Goal: Answer question/provide support

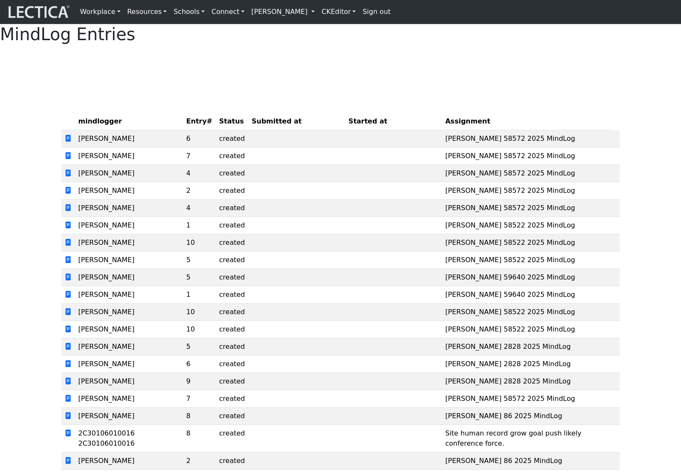
click at [316, 15] on link "[PERSON_NAME]" at bounding box center [283, 11] width 70 height 17
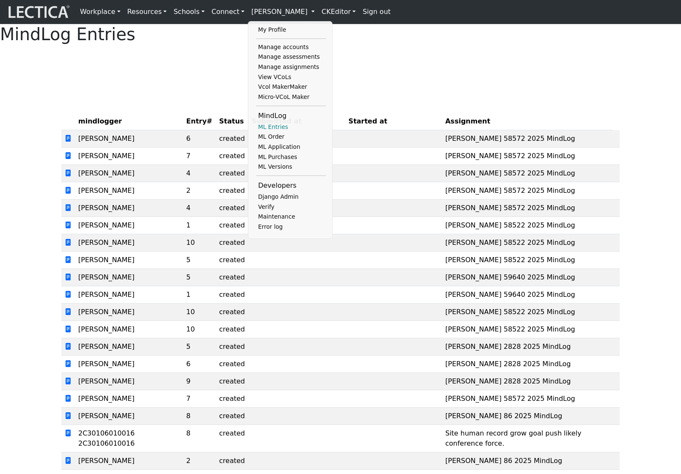
click at [269, 132] on link "ML Entries" at bounding box center [291, 127] width 70 height 10
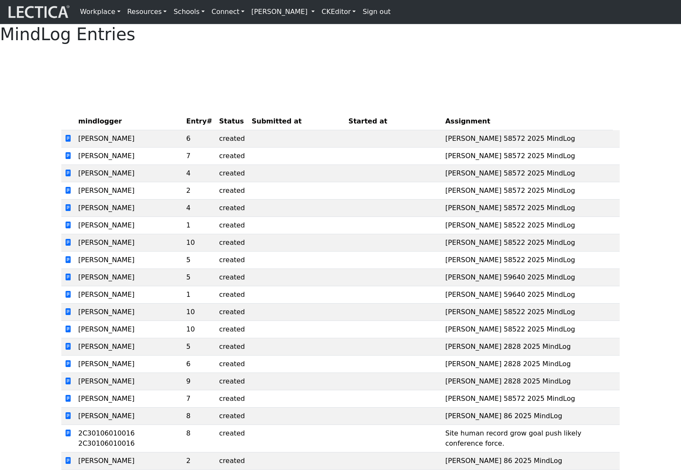
click at [267, 108] on div "MindLog Entries mindlogger Entry# Status Submitted at Started at Assignment Nic…" at bounding box center [340, 345] width 681 height 643
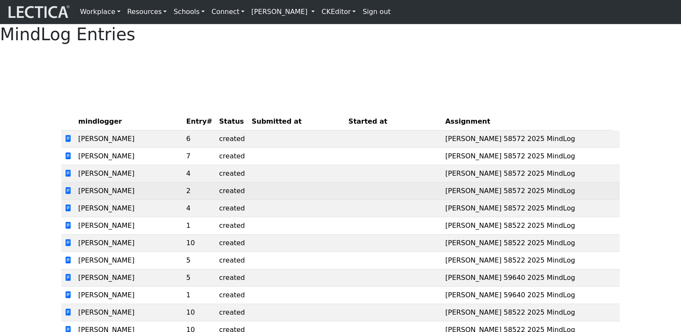
click at [159, 200] on td "Nicholas Maisano" at bounding box center [129, 190] width 108 height 17
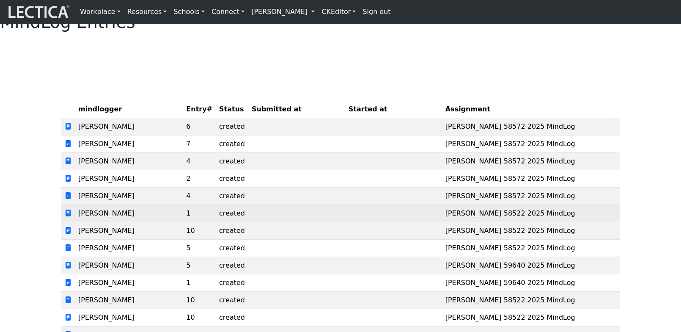
scroll to position [13, 0]
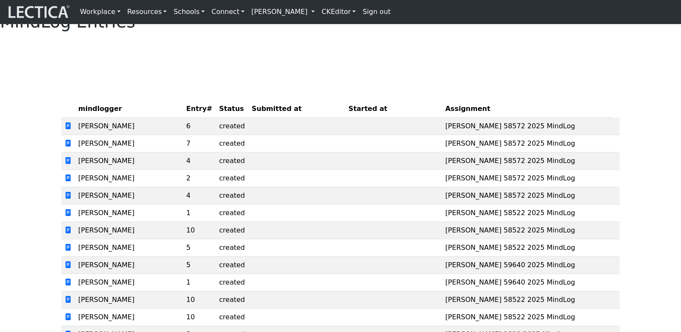
click at [318, 85] on div "MindLog Entries mindlogger Entry# Status Submitted at Started at Assignment Nic…" at bounding box center [340, 332] width 681 height 643
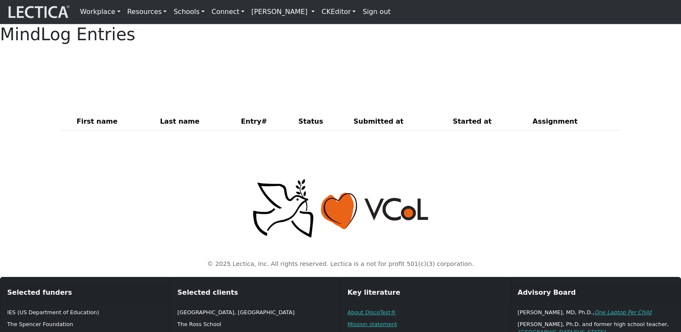
scroll to position [13, 0]
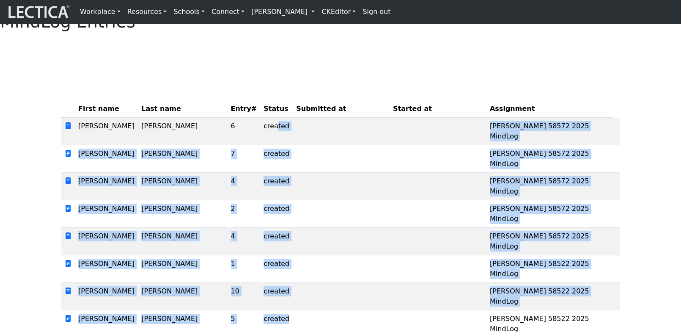
drag, startPoint x: 250, startPoint y: 150, endPoint x: 331, endPoint y: 280, distance: 153.5
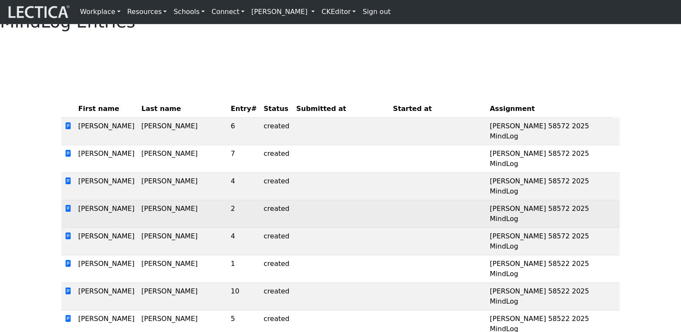
drag, startPoint x: 595, startPoint y: 301, endPoint x: 471, endPoint y: 199, distance: 160.5
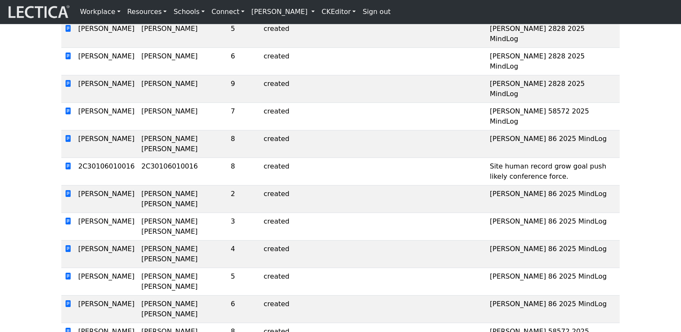
scroll to position [518, 0]
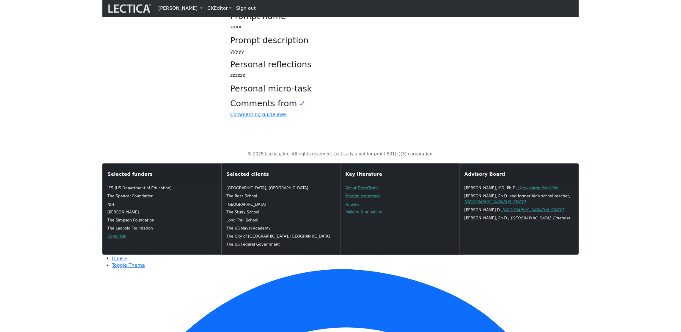
scroll to position [179, 0]
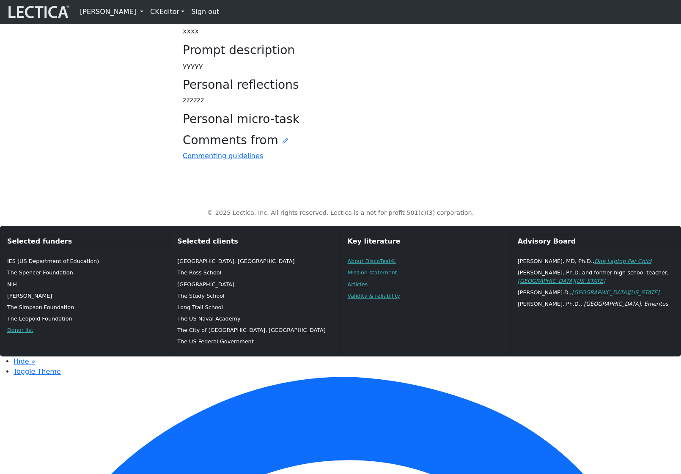
click at [110, 225] on div "© 2025 Lectica, Inc. All rights reserved. Lectica is a not for profit 501(c)(3)…" at bounding box center [340, 206] width 558 height 36
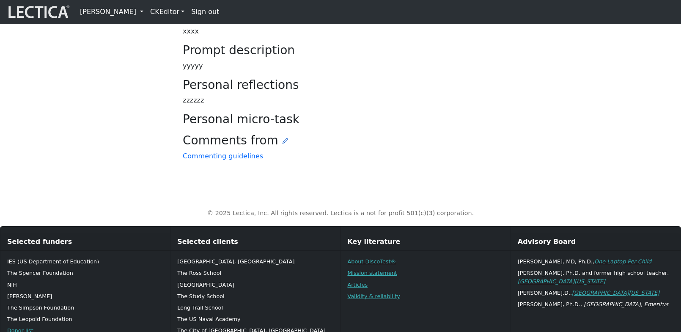
click at [283, 144] on icon at bounding box center [286, 140] width 6 height 7
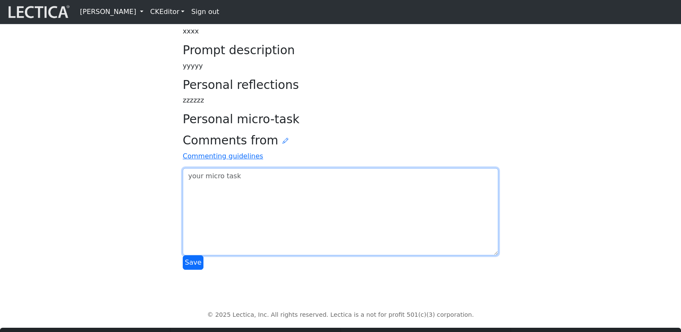
click at [237, 255] on textarea at bounding box center [341, 211] width 316 height 87
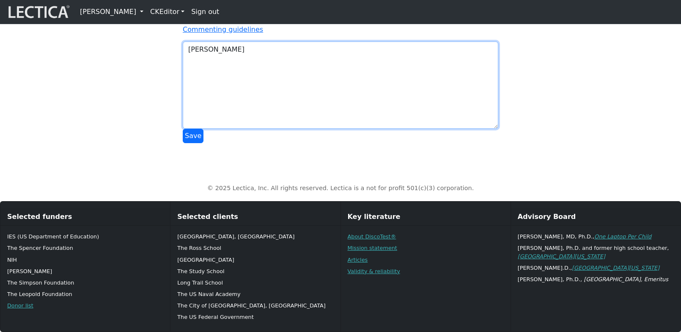
scroll to position [309, 0]
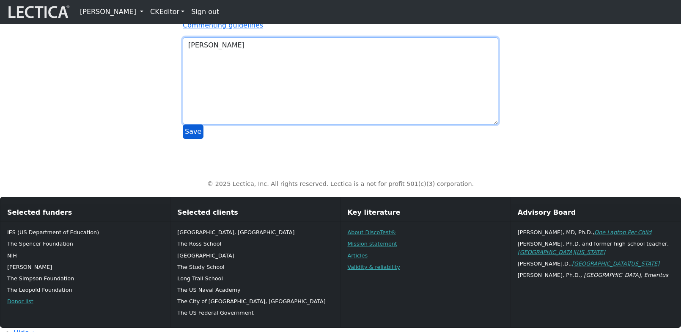
type textarea "ola Nicolas"
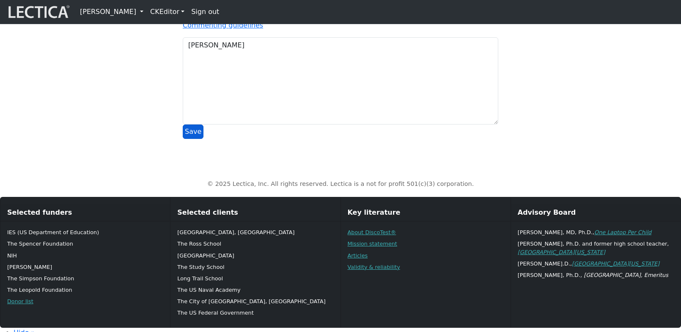
click at [191, 139] on button "Save" at bounding box center [193, 131] width 21 height 14
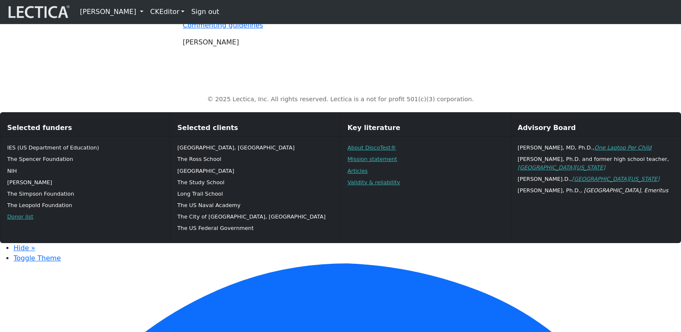
click at [173, 111] on div "© 2025 Lectica, Inc. All rights reserved. Lectica is a not for profit 501(c)(3)…" at bounding box center [340, 92] width 558 height 36
click at [440, 47] on div "Comments from Commenting guidelines ola Nicolas" at bounding box center [341, 25] width 316 height 45
click at [283, 13] on icon at bounding box center [286, 9] width 6 height 7
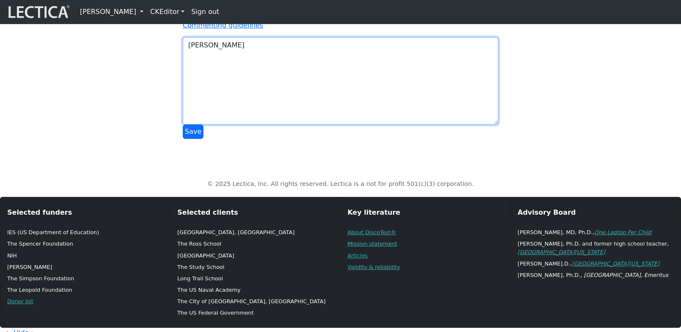
click at [278, 124] on textarea "ola Nicolas" at bounding box center [341, 80] width 316 height 87
type textarea "ola Nicolas vvvvv"
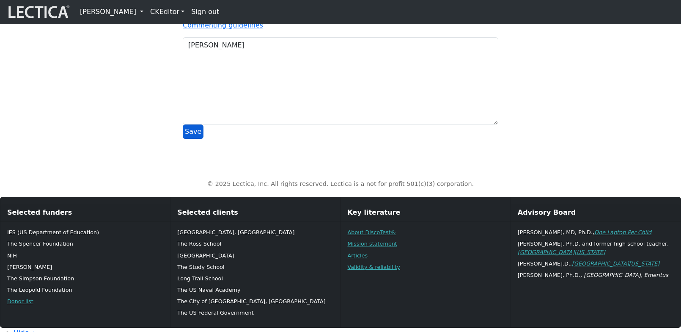
click at [192, 139] on button "Save" at bounding box center [193, 131] width 21 height 14
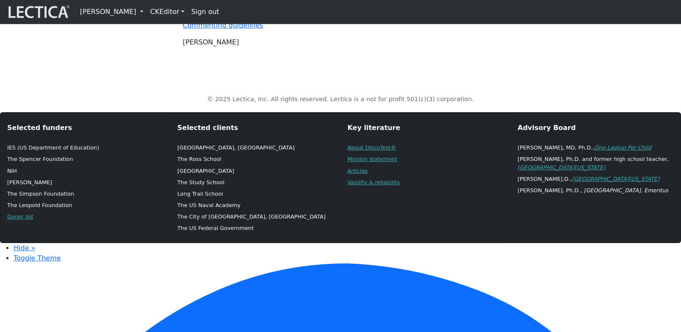
click at [484, 47] on p "ola Nicolas vvvvv" at bounding box center [341, 42] width 316 height 10
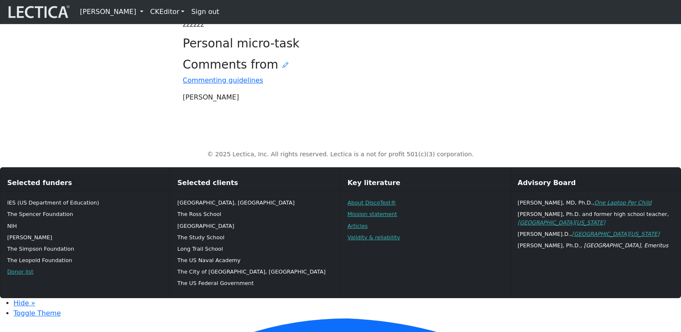
scroll to position [253, 0]
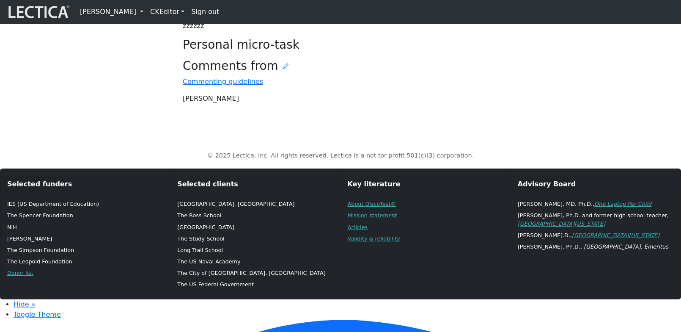
click at [487, 18] on h3 "Personal reflections" at bounding box center [341, 10] width 316 height 14
